Goal: Transaction & Acquisition: Purchase product/service

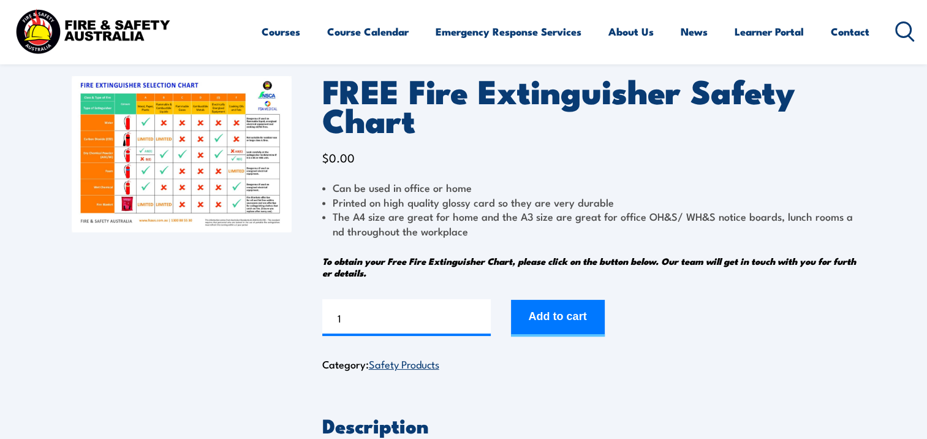
scroll to position [74, 0]
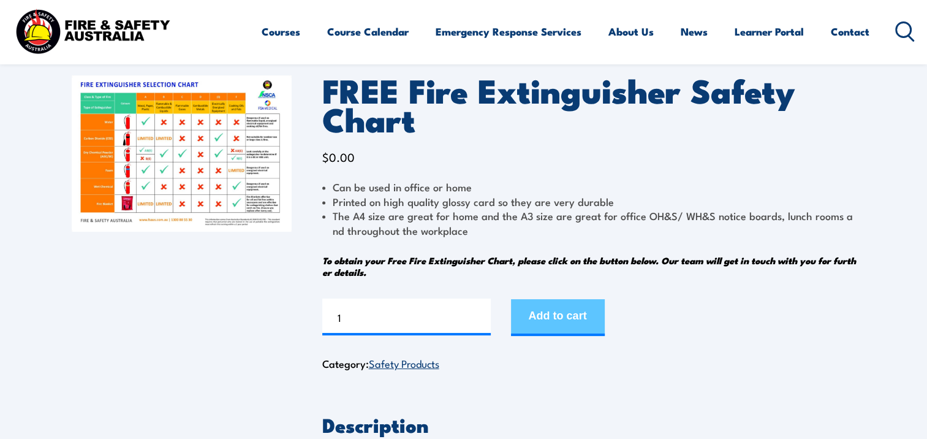
click at [561, 304] on button "Add to cart" at bounding box center [558, 317] width 94 height 37
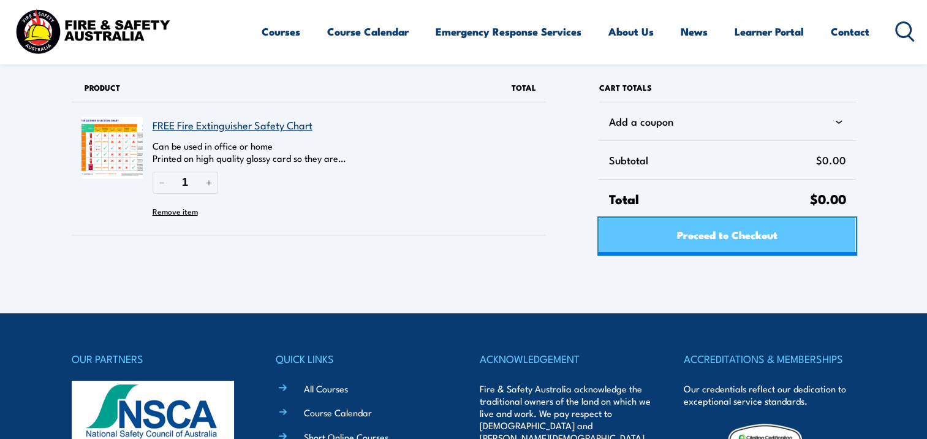
click at [767, 235] on span "Proceed to Checkout" at bounding box center [727, 234] width 100 height 32
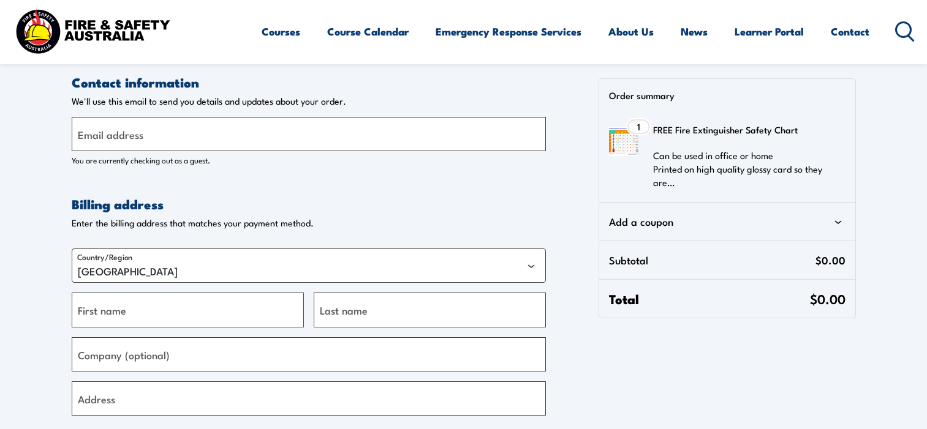
select select "VIC"
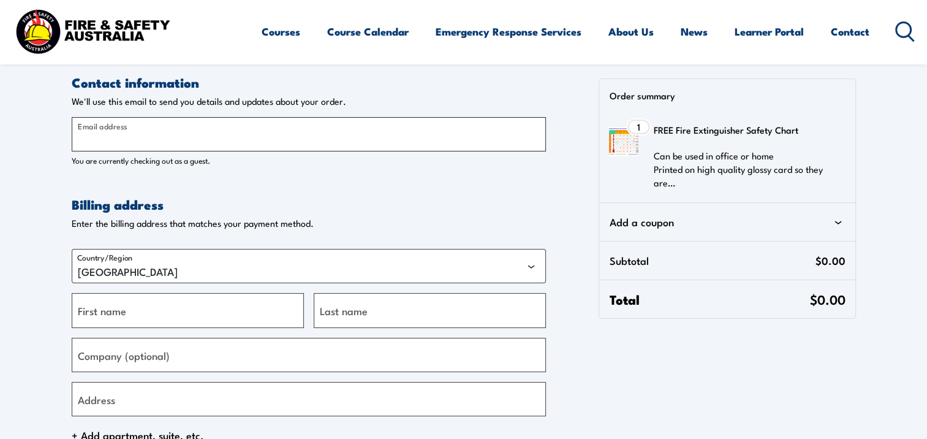
click at [296, 135] on input "Email address" at bounding box center [309, 134] width 474 height 34
type input "reedsmith115@gmail.com"
type input "Reed"
type input "Smith"
type input "16 Bonds St"
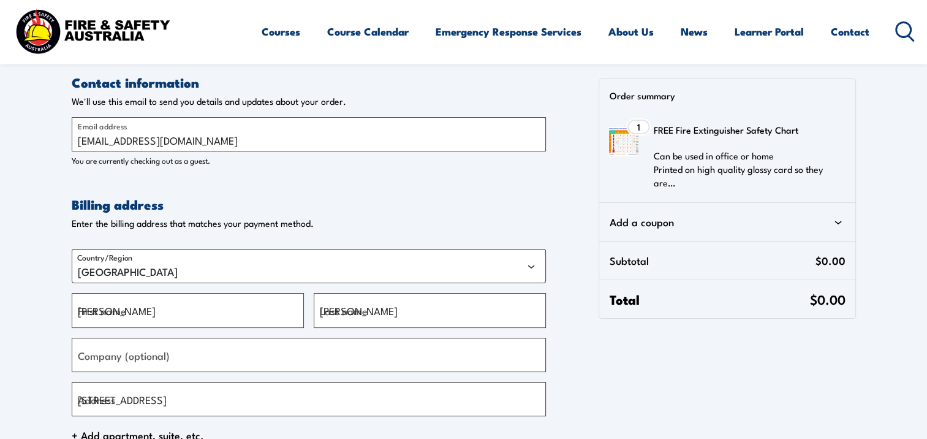
type input "Talbot"
type input "3371"
type input "+61429509045"
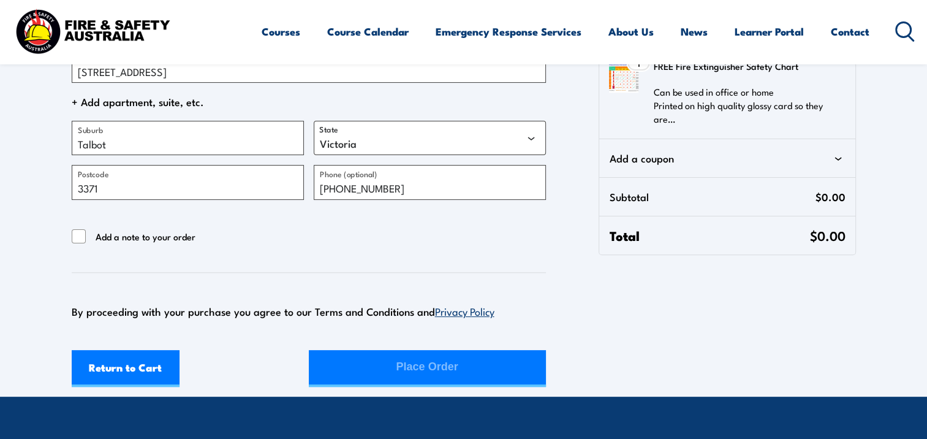
scroll to position [334, 0]
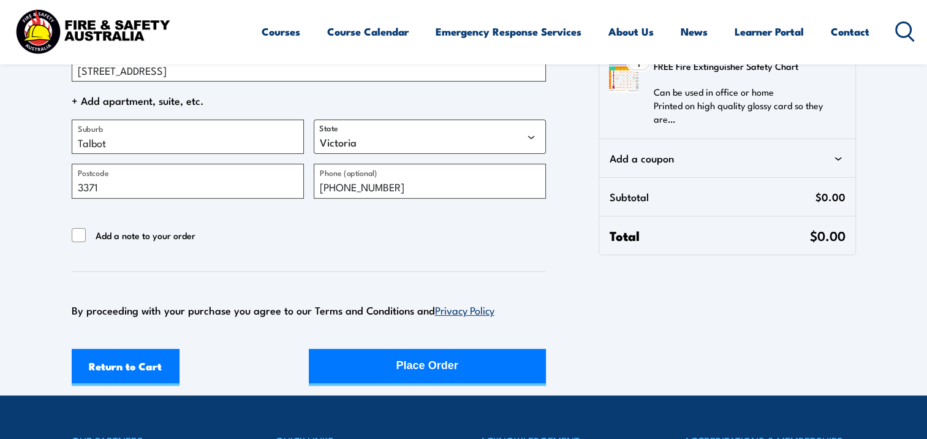
click at [100, 239] on span "Add a note to your order" at bounding box center [146, 235] width 100 height 15
click at [86, 239] on input "Add a note to your order" at bounding box center [79, 235] width 15 height 15
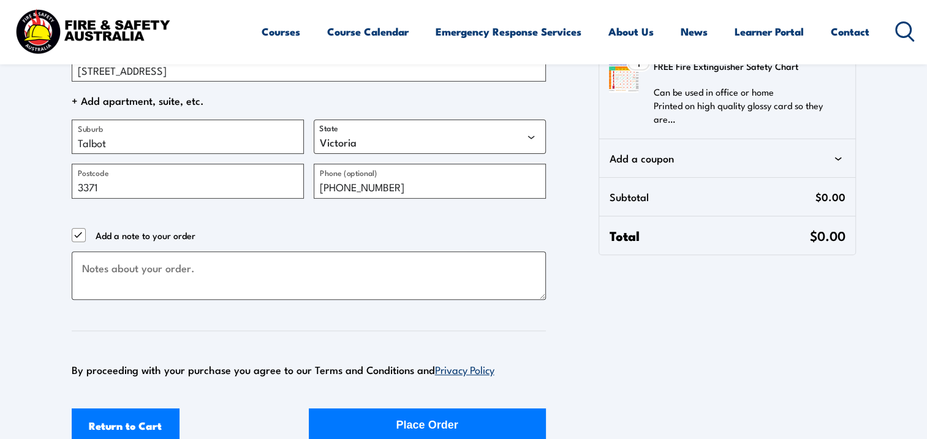
click at [100, 239] on span "Add a note to your order" at bounding box center [146, 235] width 100 height 15
click at [86, 239] on input "Add a note to your order" at bounding box center [79, 235] width 15 height 15
checkbox input "false"
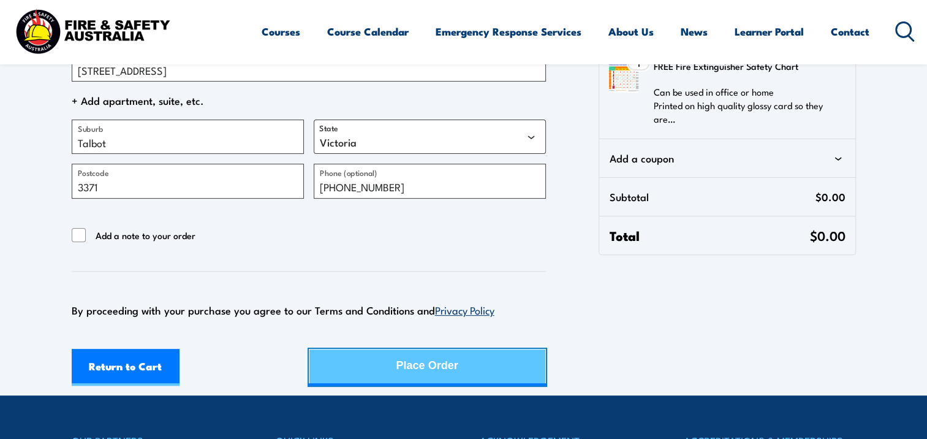
click at [420, 370] on div "Place Order" at bounding box center [427, 365] width 62 height 32
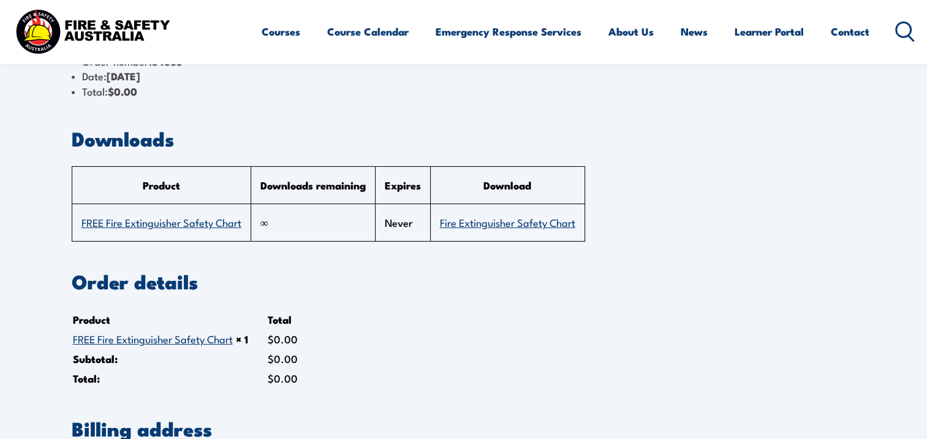
scroll to position [56, 0]
click at [194, 339] on link "FREE Fire Extinguisher Safety Chart" at bounding box center [153, 338] width 160 height 15
